Goal: Register for event/course

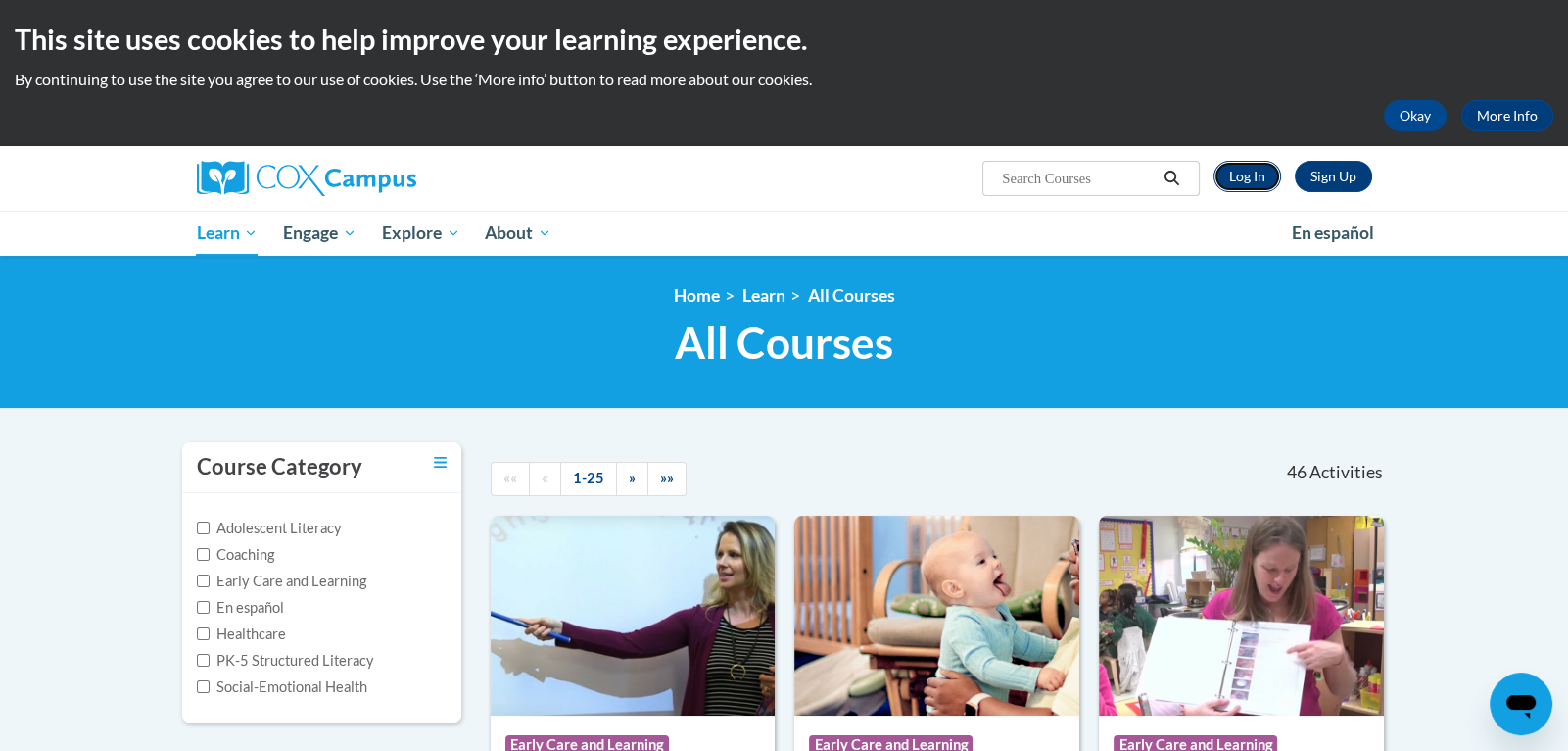
click at [1255, 176] on link "Log In" at bounding box center [1247, 177] width 68 height 31
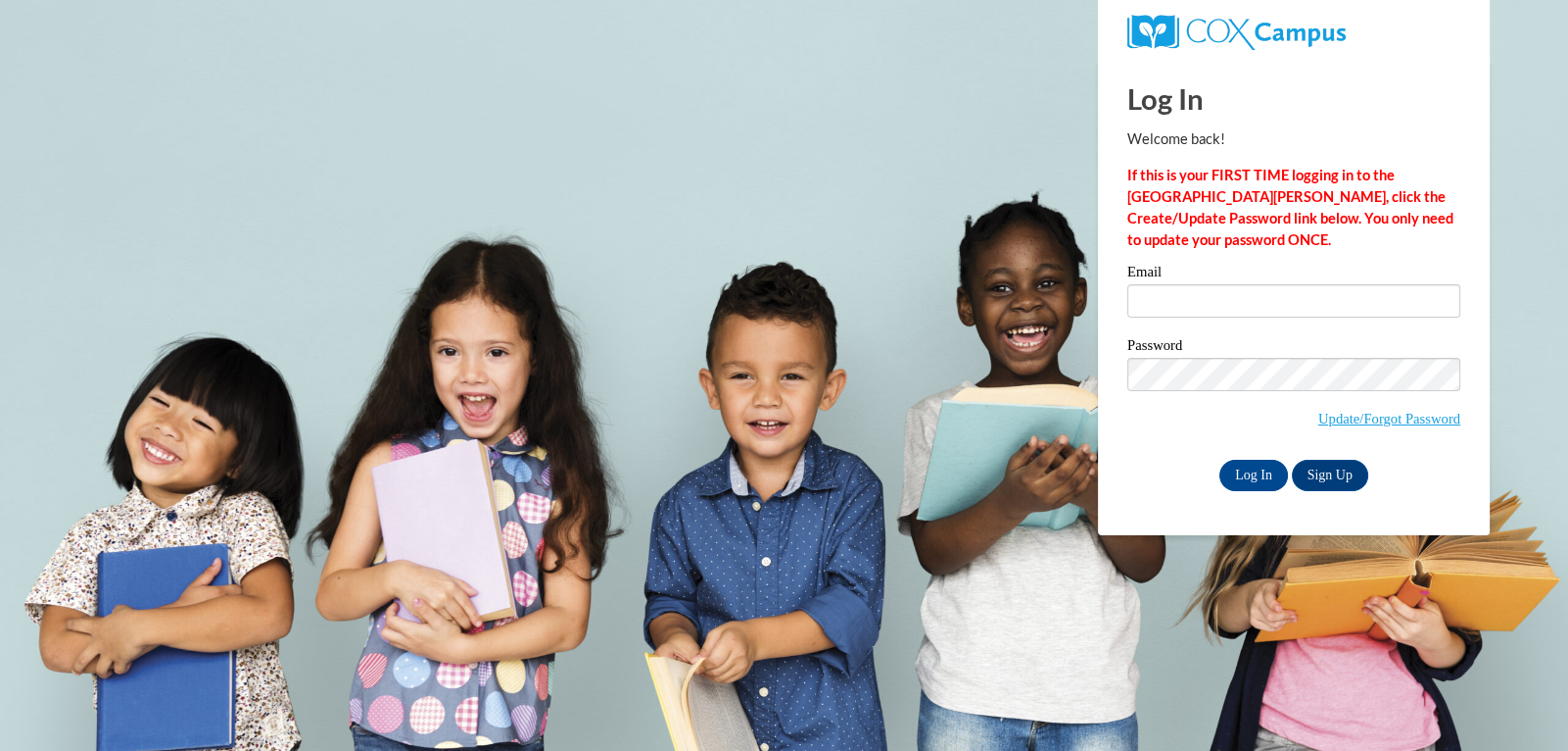
click at [1309, 279] on label "Email" at bounding box center [1293, 274] width 333 height 20
click at [1309, 284] on input "Email" at bounding box center [1293, 300] width 333 height 33
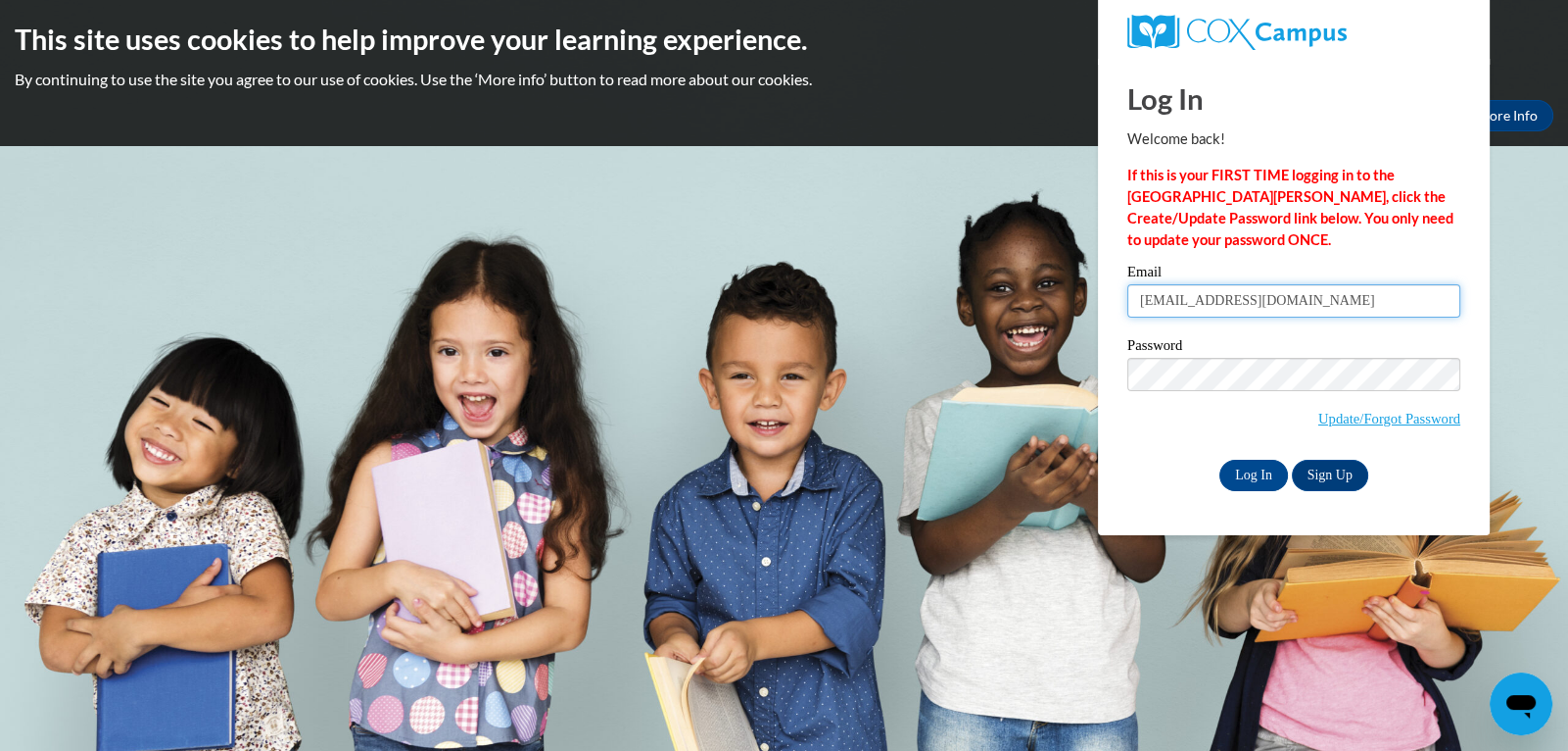
type input "sakeyamaree@gmail.com"
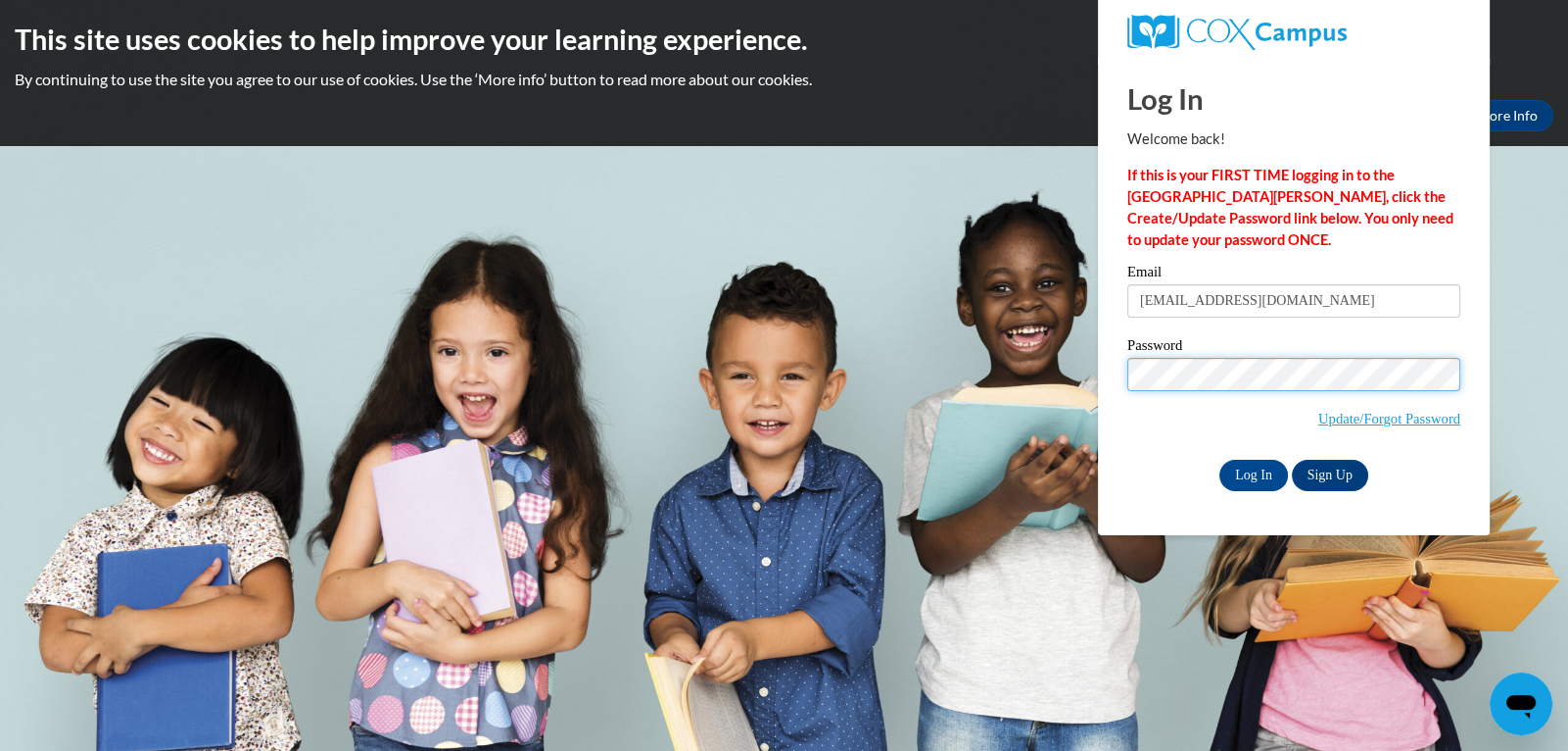
click at [1220, 459] on input "Log In" at bounding box center [1254, 475] width 69 height 31
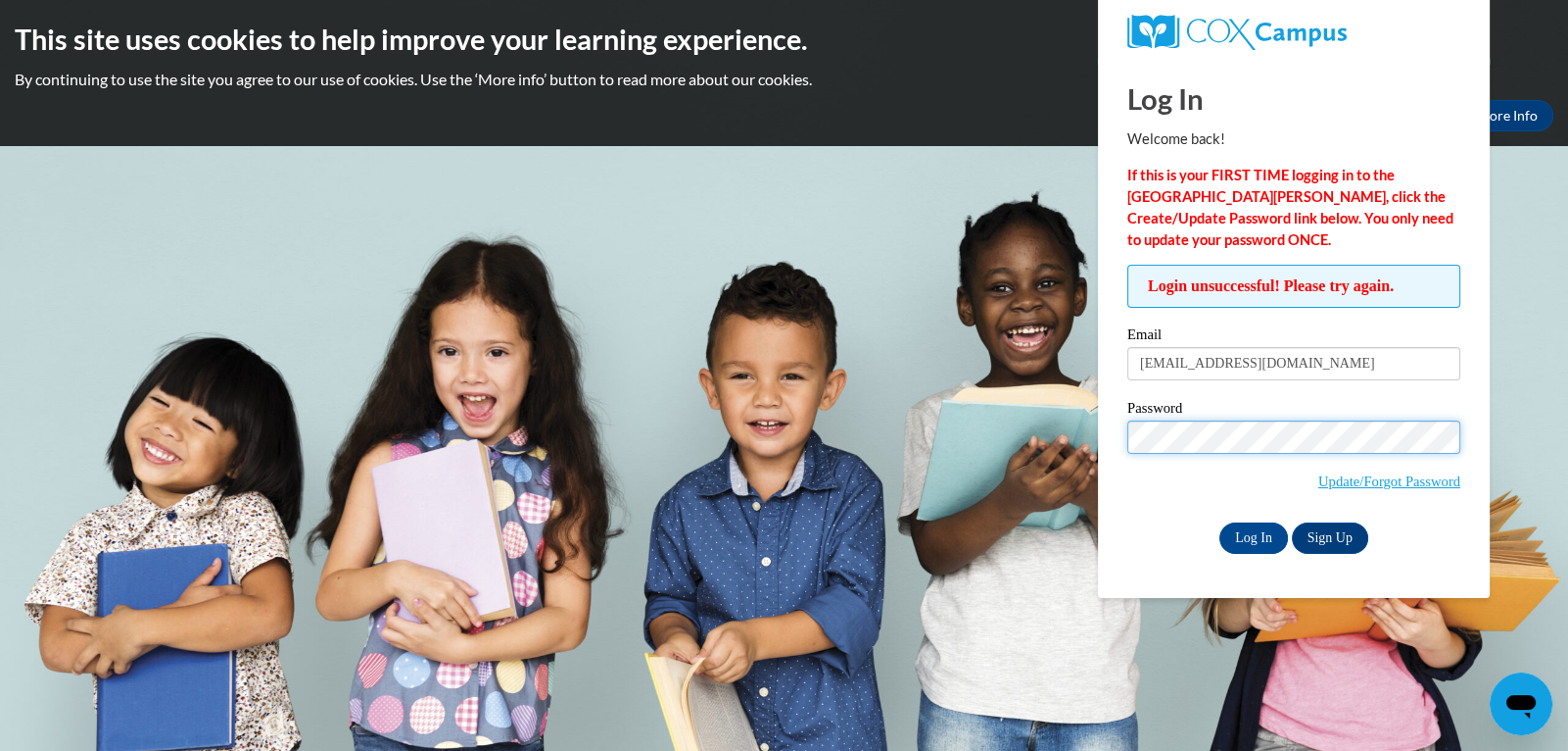
click at [1220, 522] on input "Log In" at bounding box center [1254, 538] width 69 height 31
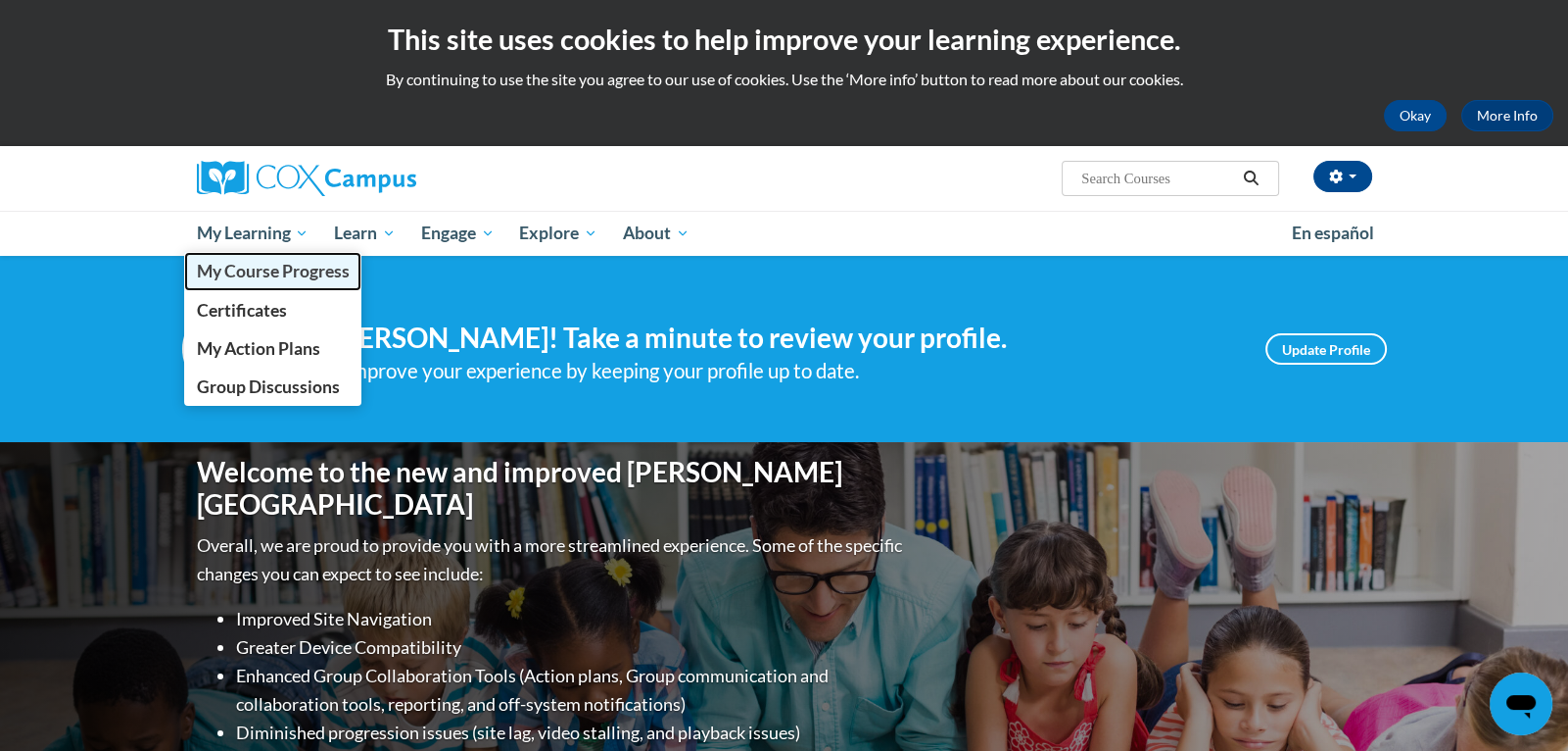
click at [269, 272] on span "My Course Progress" at bounding box center [273, 270] width 153 height 21
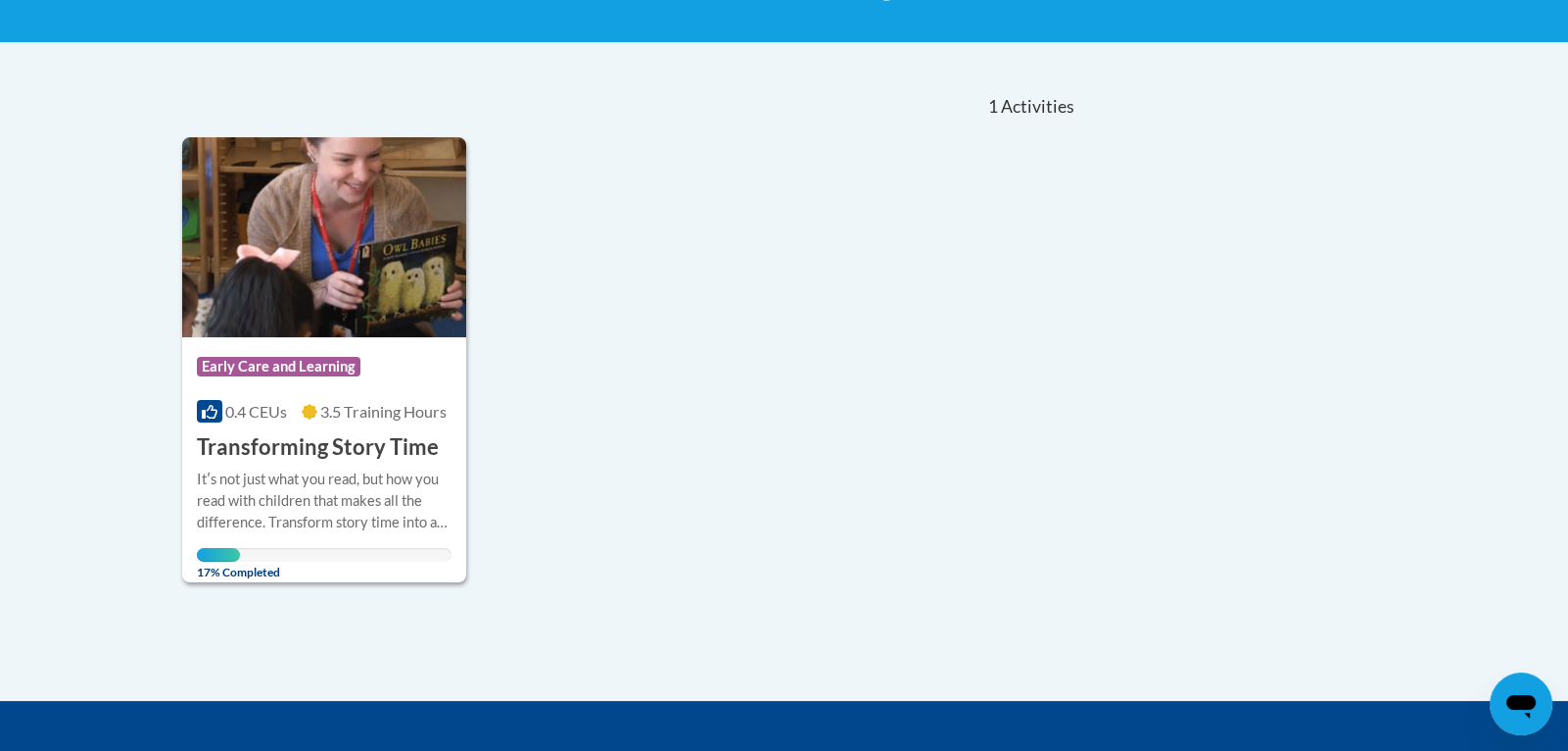
scroll to position [361, 0]
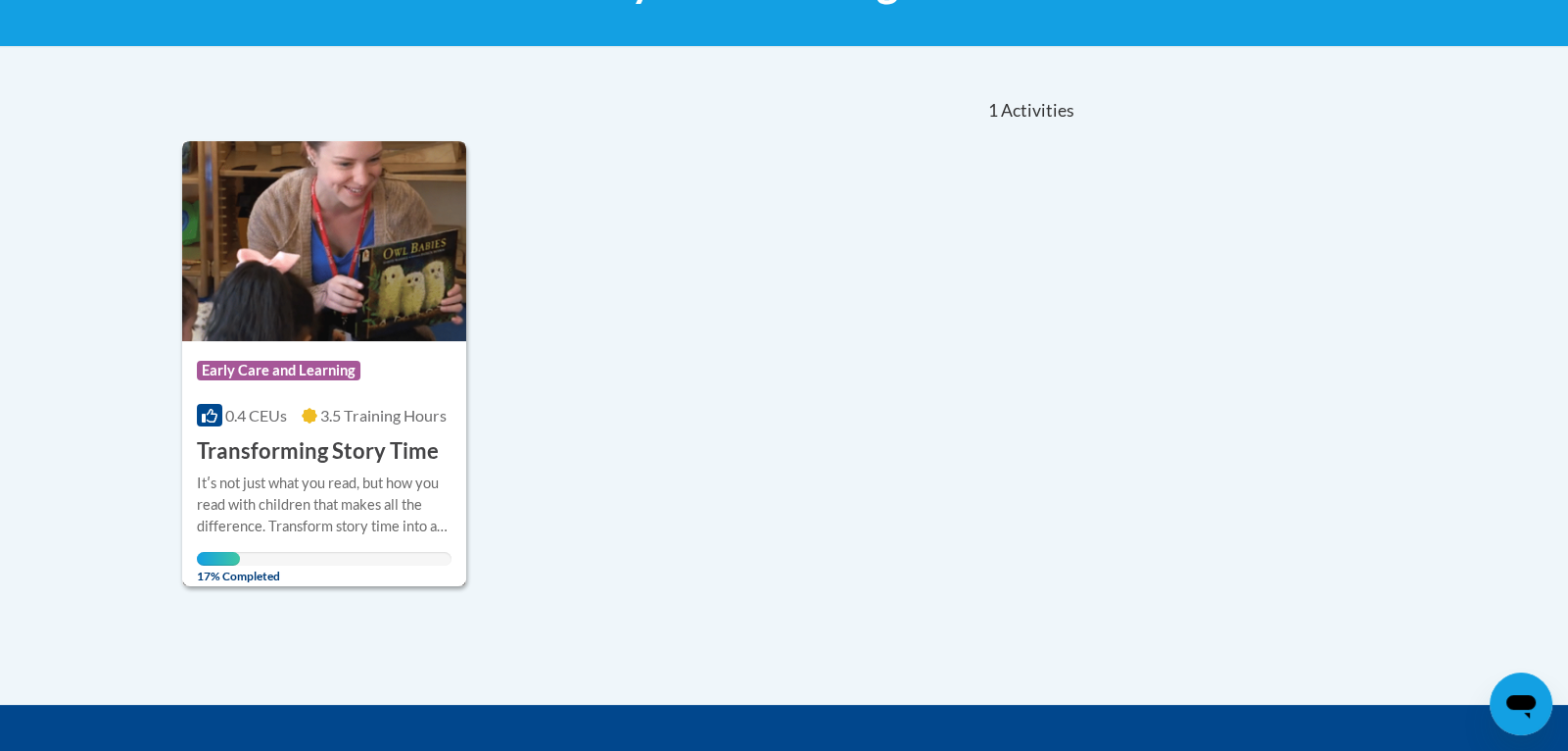
click at [381, 396] on div "Course Category: Early Care and Learning 0.4 CEUs 3.5 Training Hours COURSE Tra…" at bounding box center [325, 403] width 285 height 126
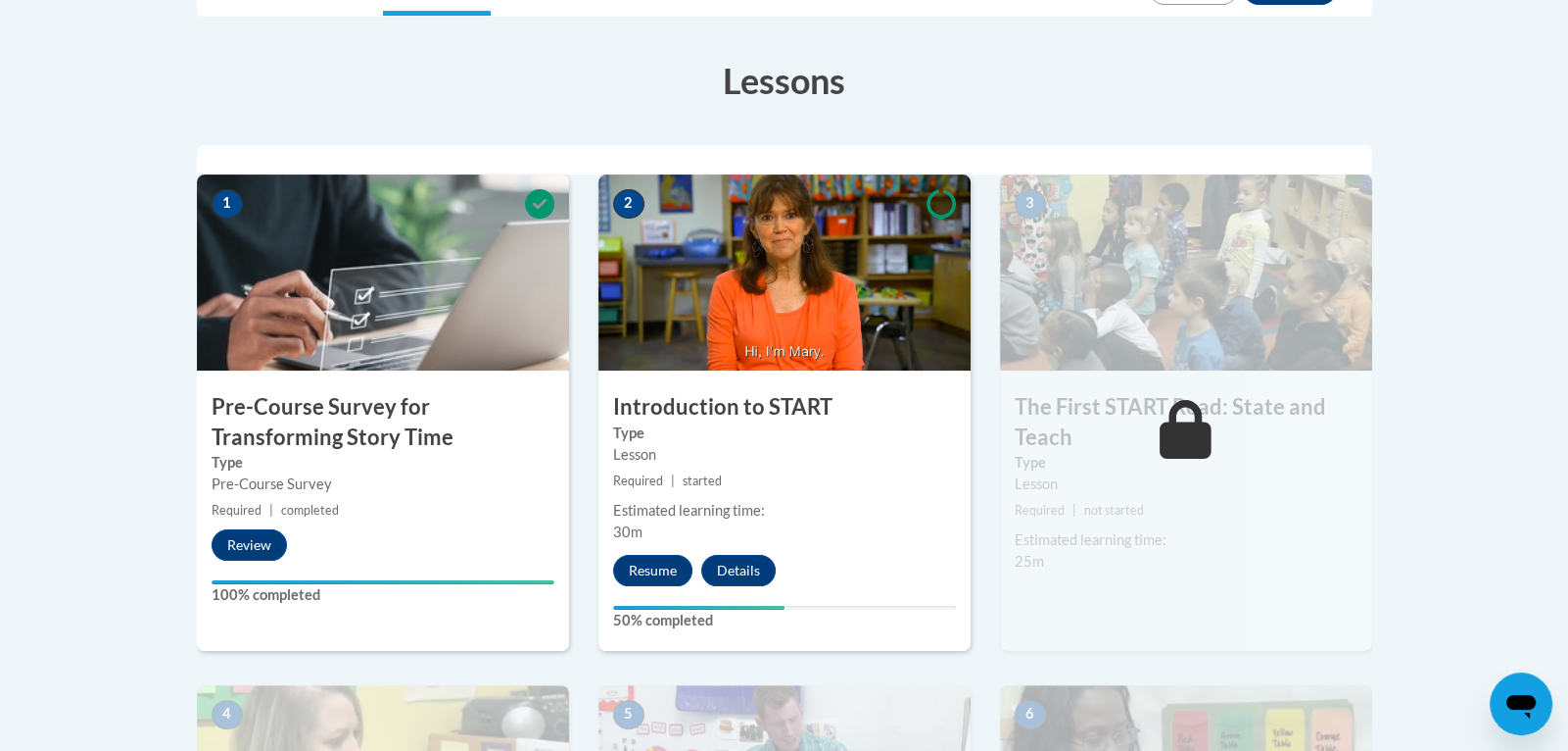
scroll to position [514, 0]
click at [661, 569] on button "Resume" at bounding box center [653, 569] width 79 height 31
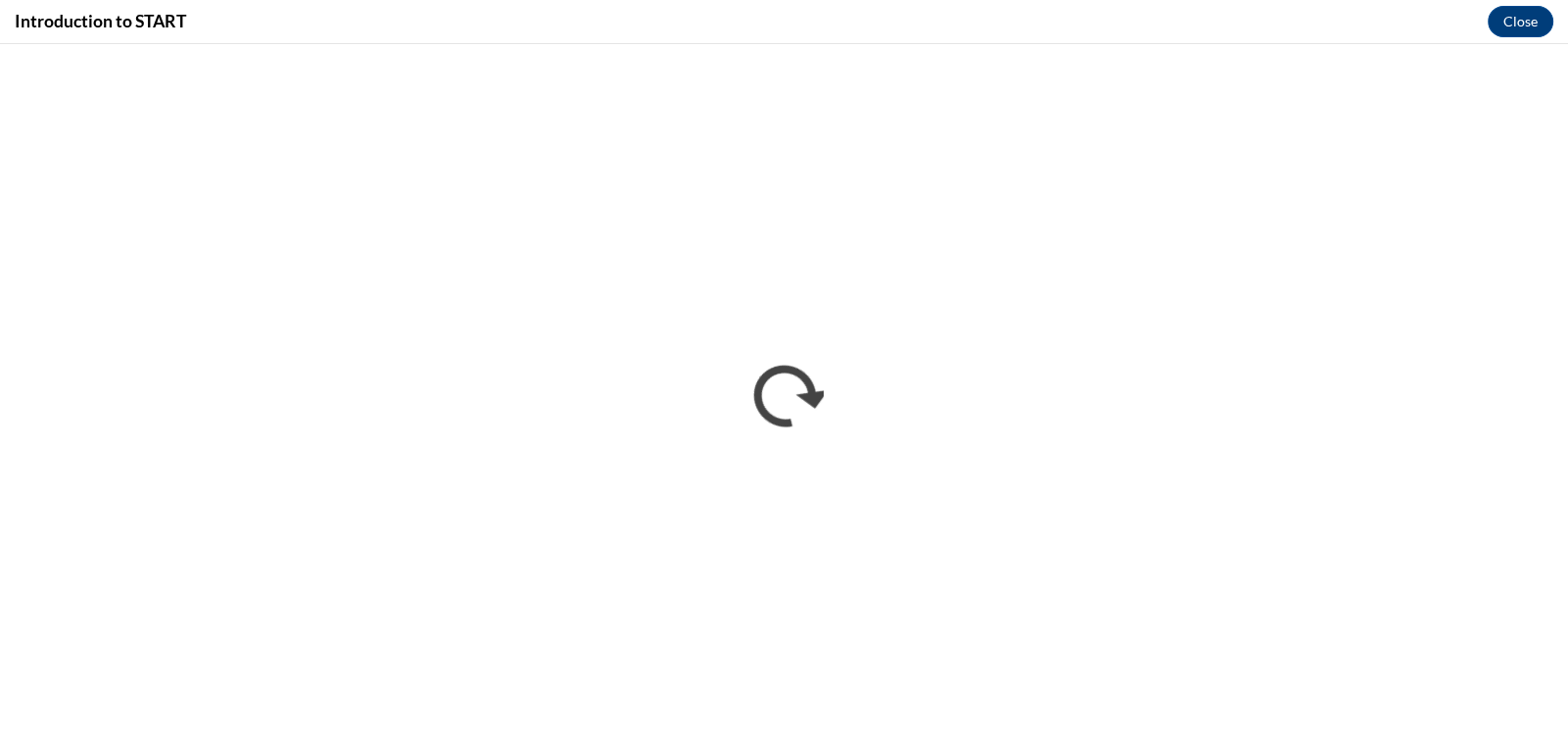
scroll to position [0, 0]
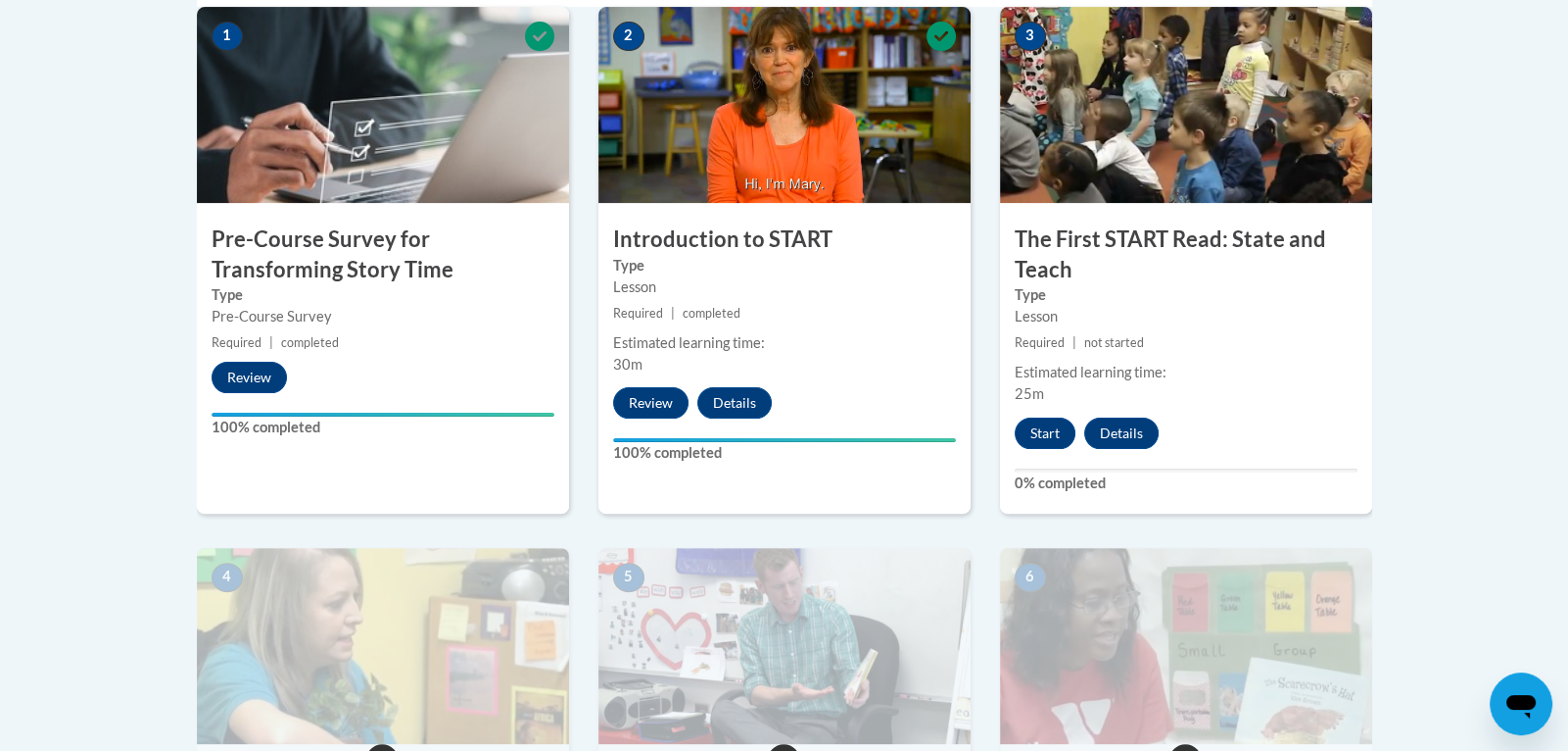
scroll to position [676, 0]
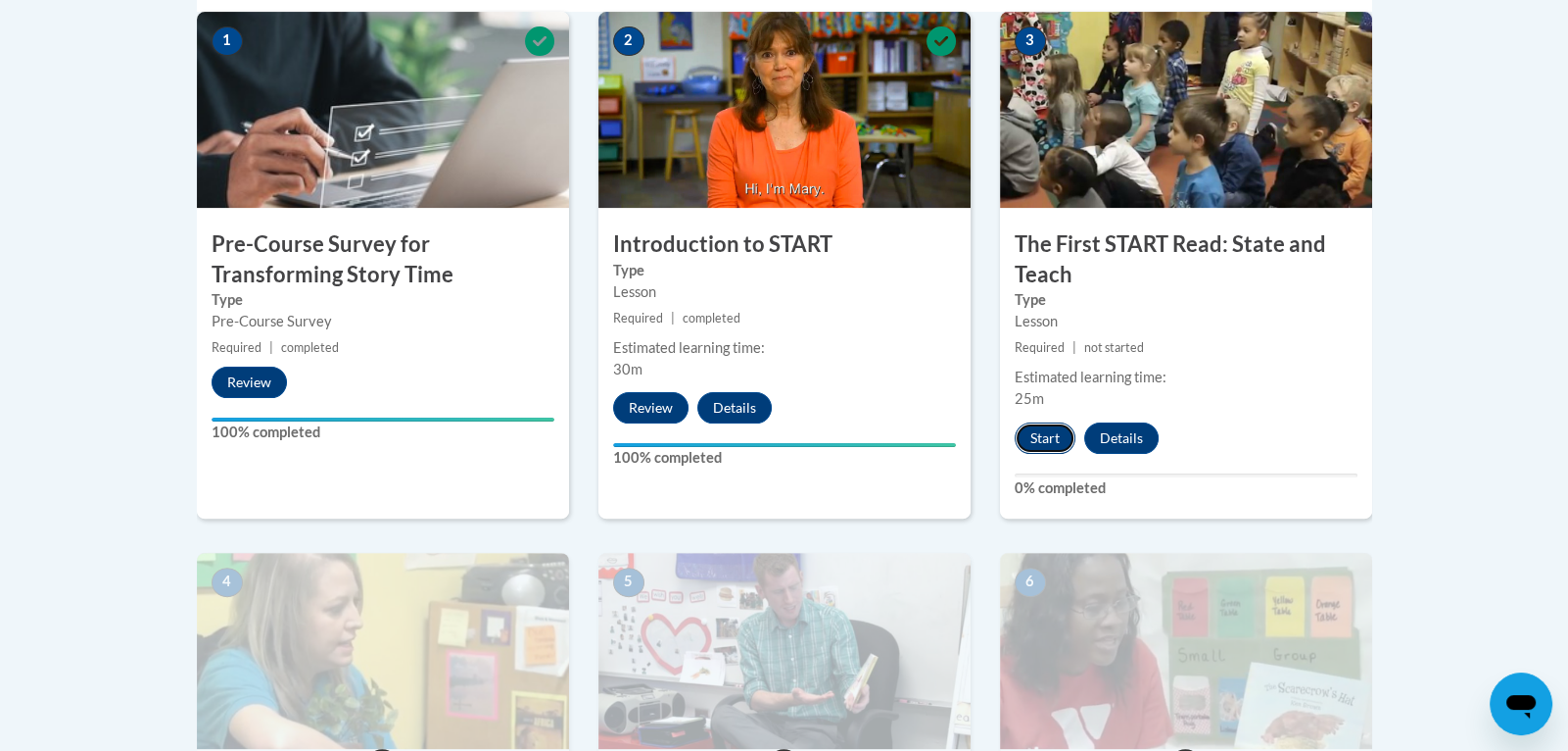
click at [1042, 438] on button "Start" at bounding box center [1045, 438] width 61 height 31
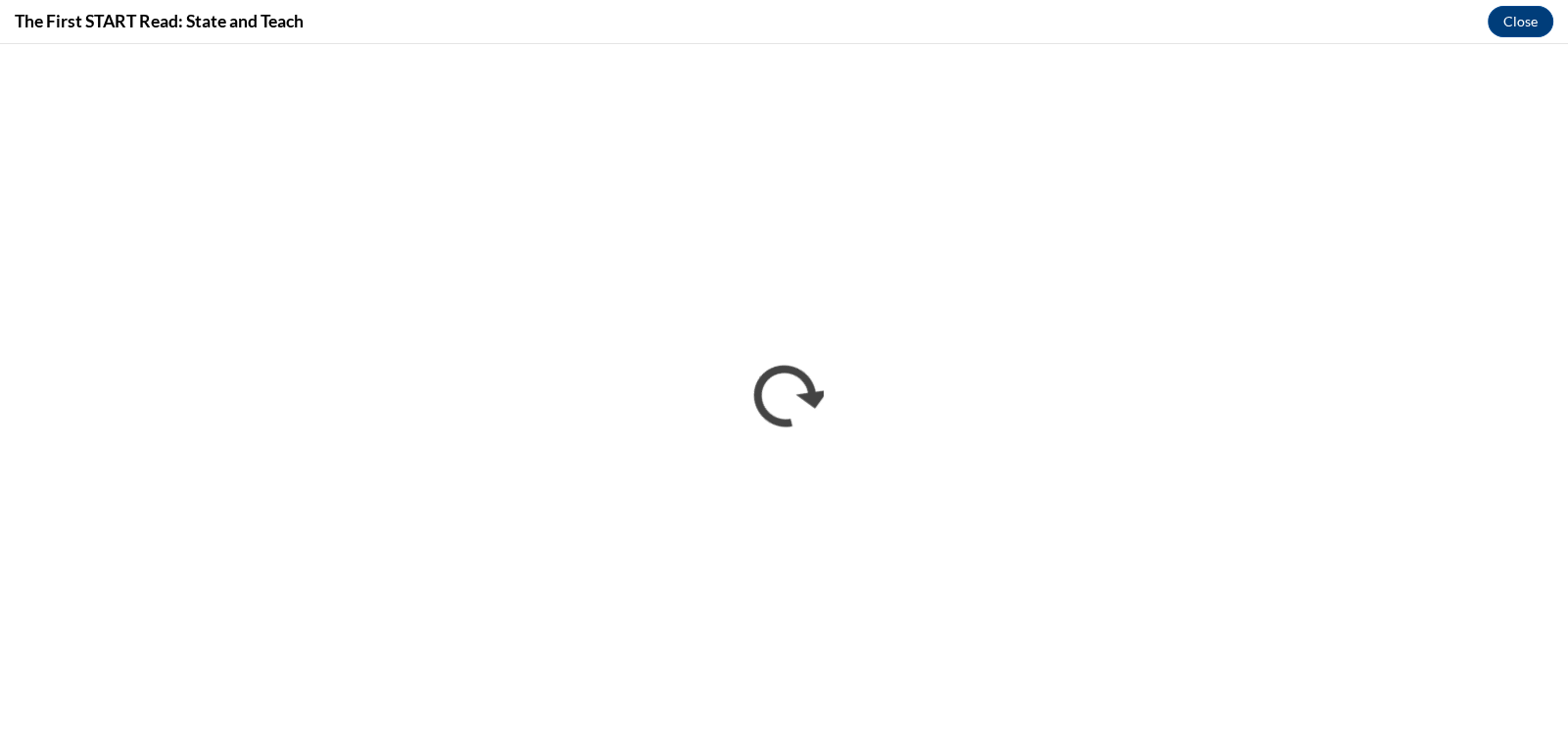
scroll to position [0, 0]
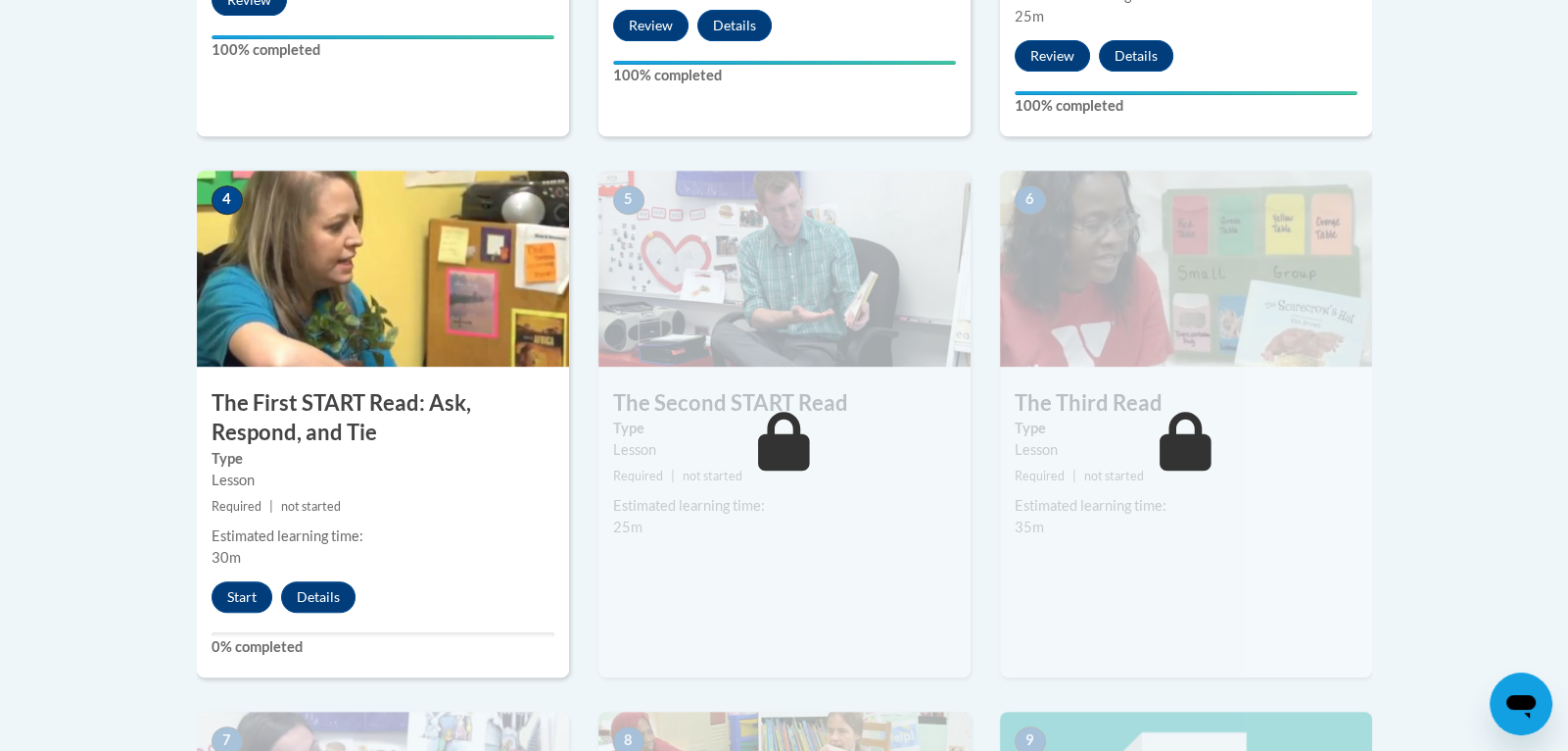
scroll to position [1171, 0]
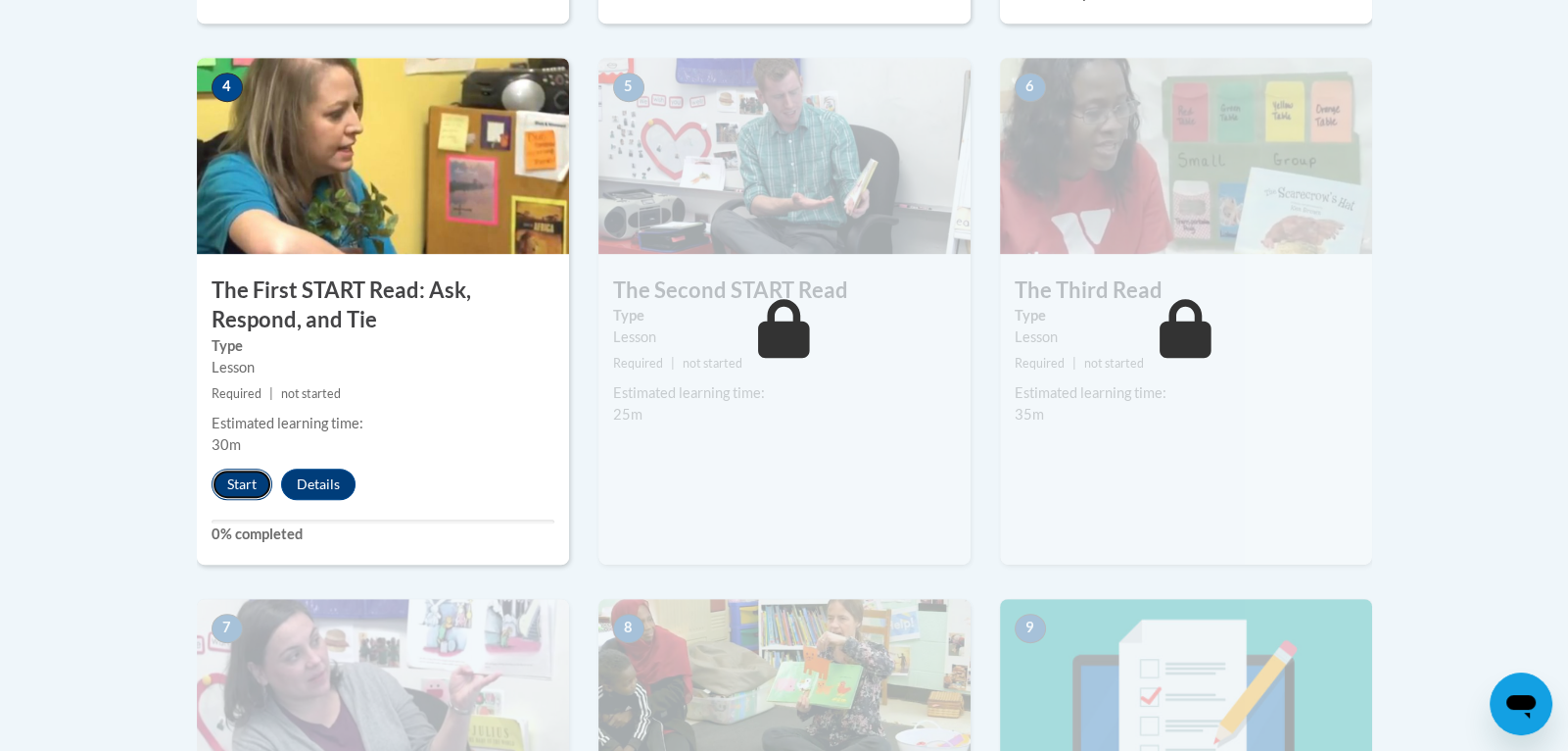
click at [224, 477] on button "Start" at bounding box center [242, 484] width 61 height 31
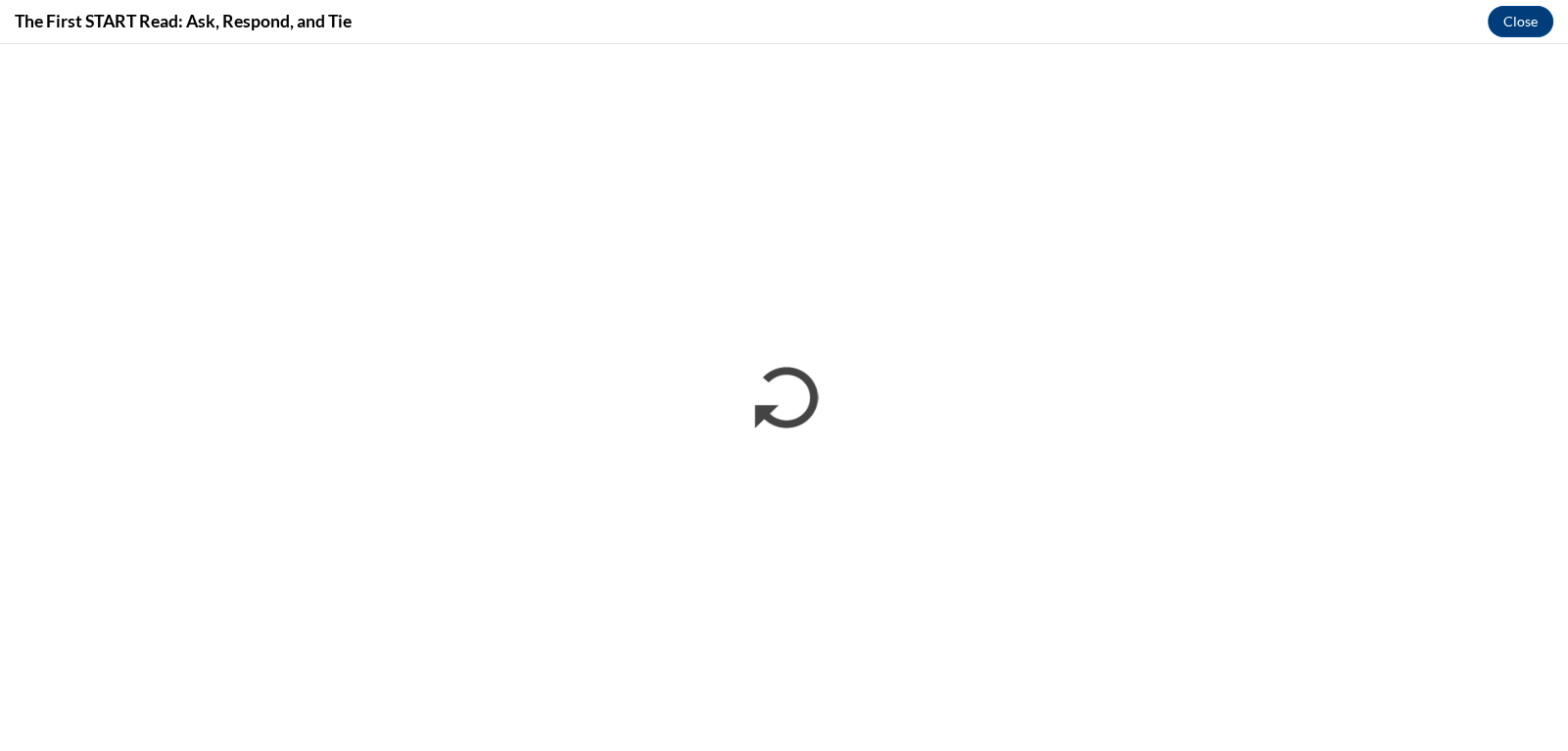
scroll to position [0, 0]
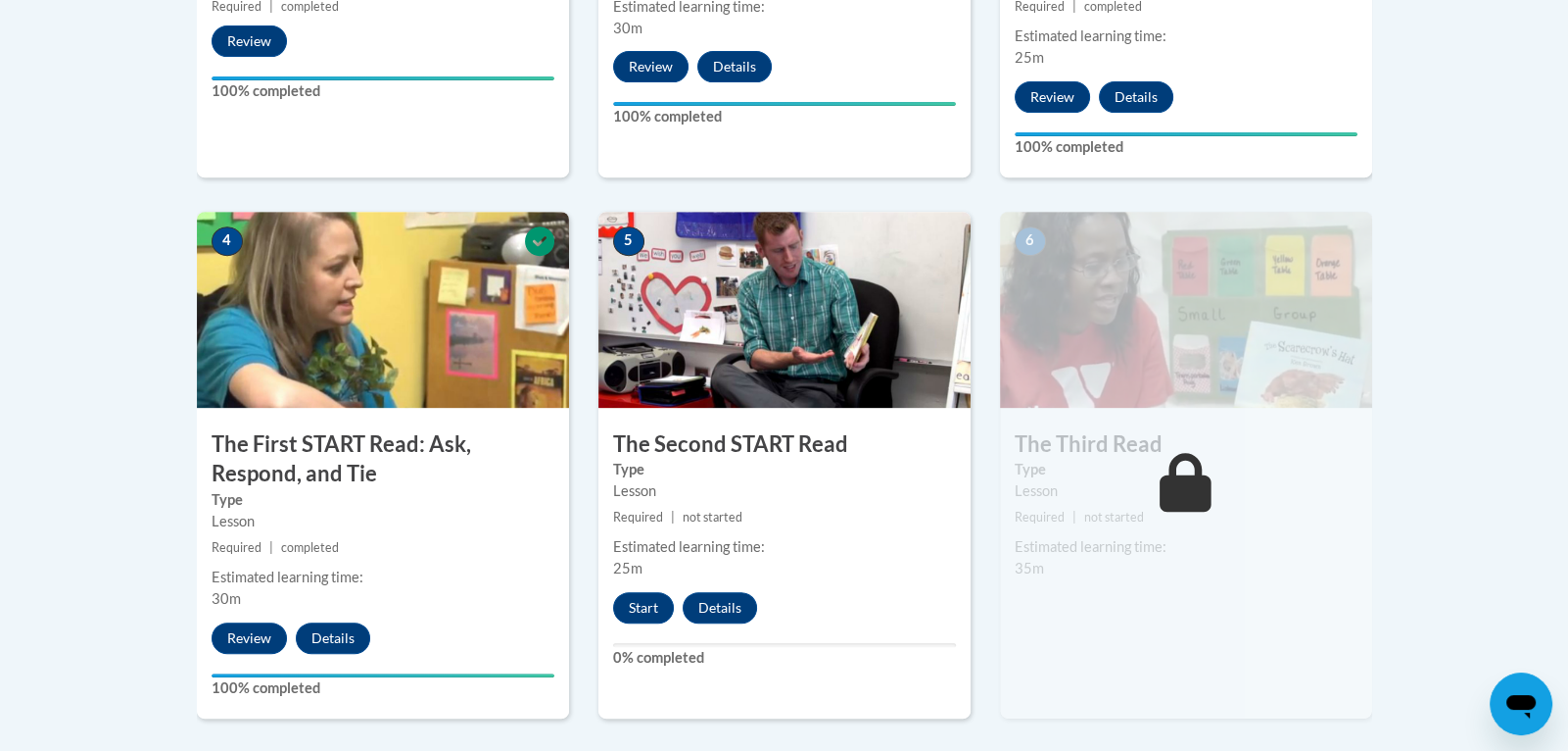
scroll to position [1091, 0]
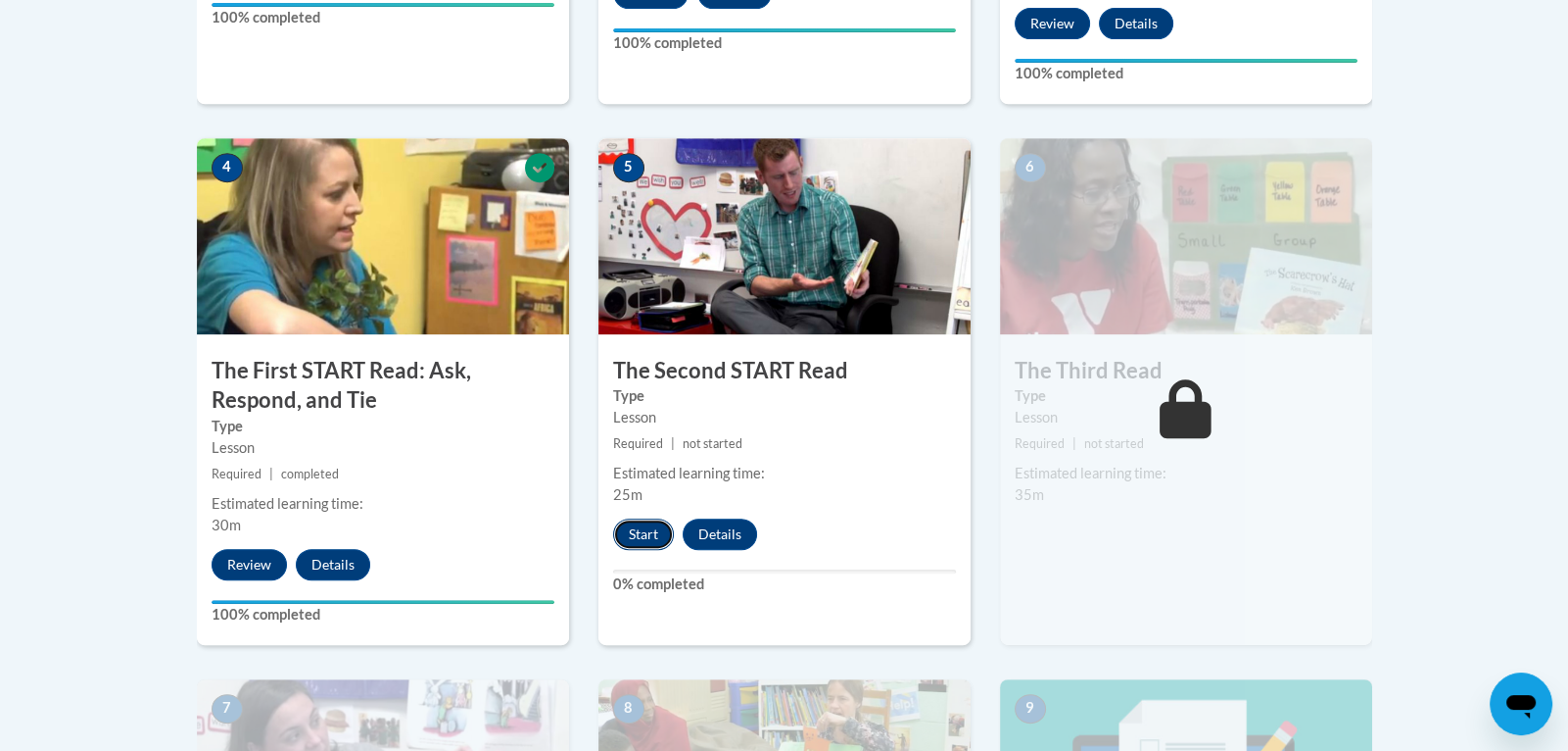
click at [652, 528] on button "Start" at bounding box center [644, 534] width 61 height 31
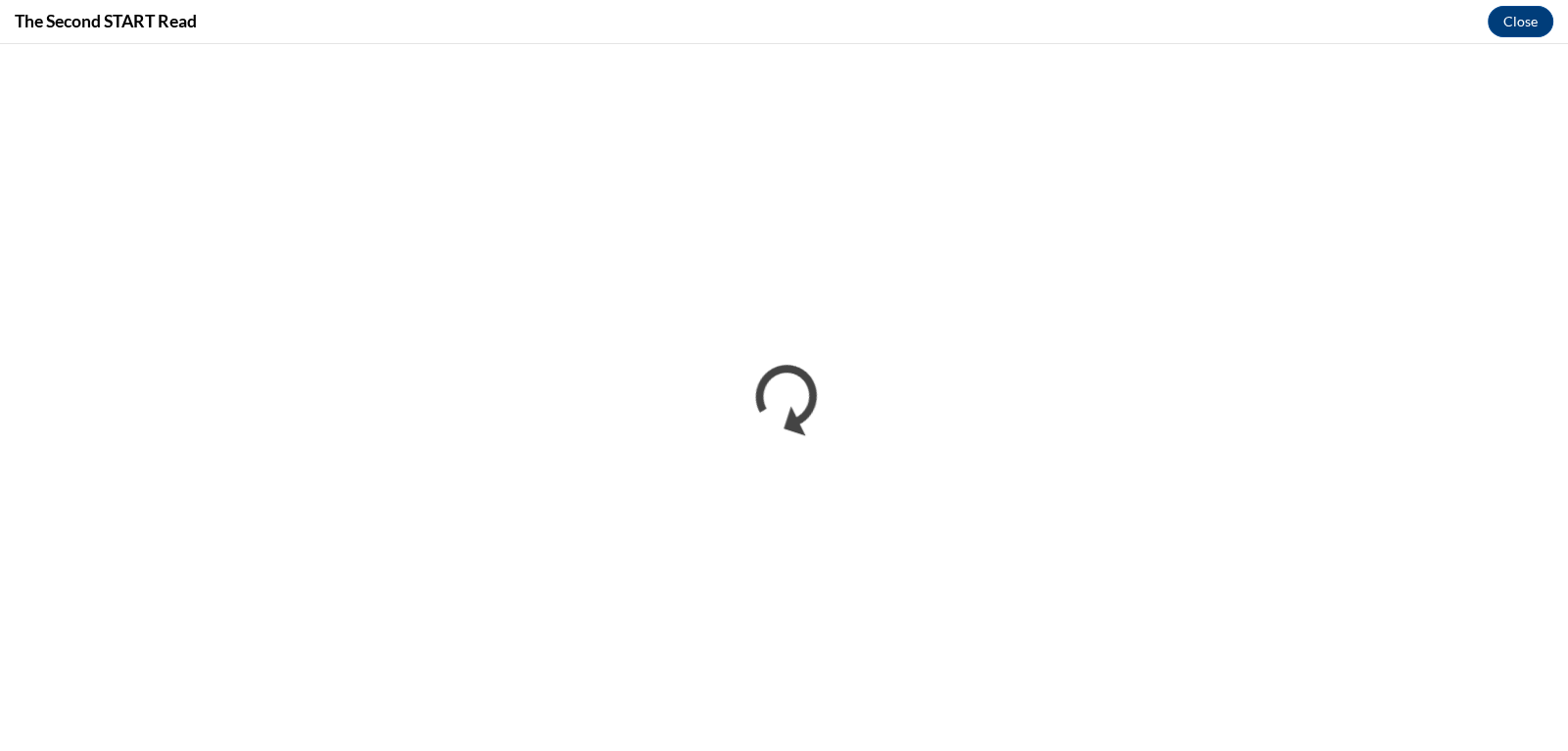
scroll to position [0, 0]
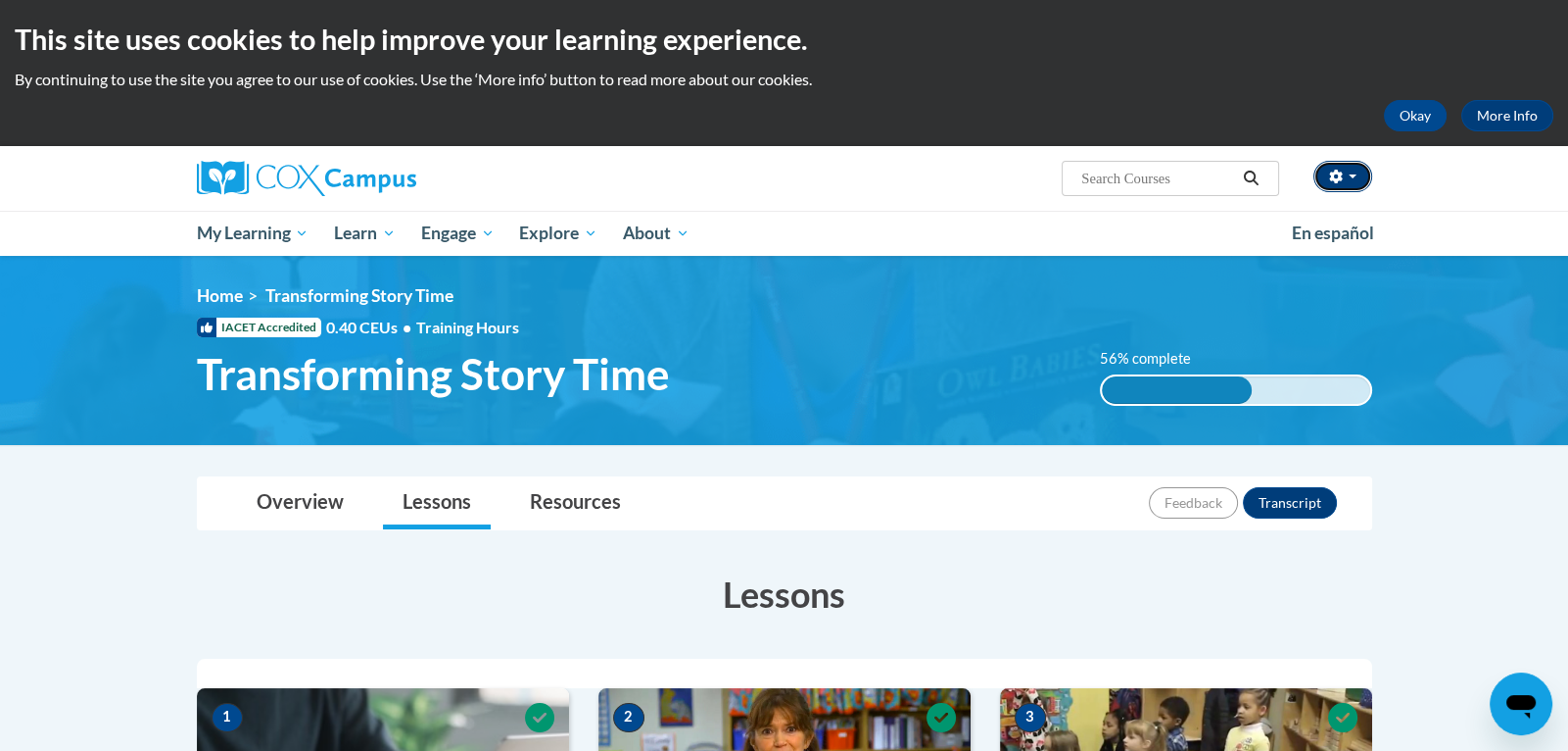
click at [1354, 179] on button "button" at bounding box center [1342, 177] width 59 height 31
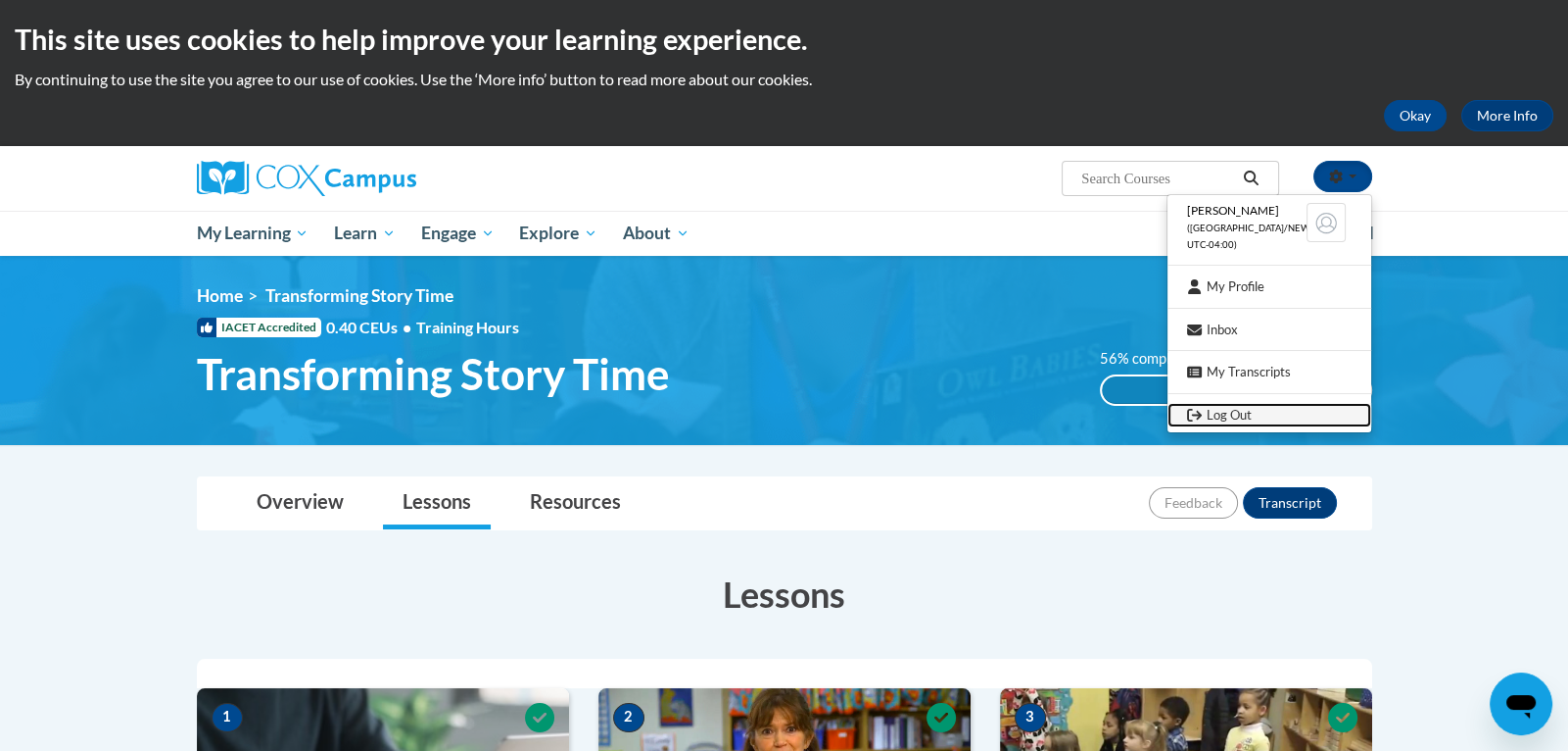
click at [1258, 409] on link "Log Out" at bounding box center [1270, 414] width 204 height 25
